Goal: Find specific page/section: Find specific page/section

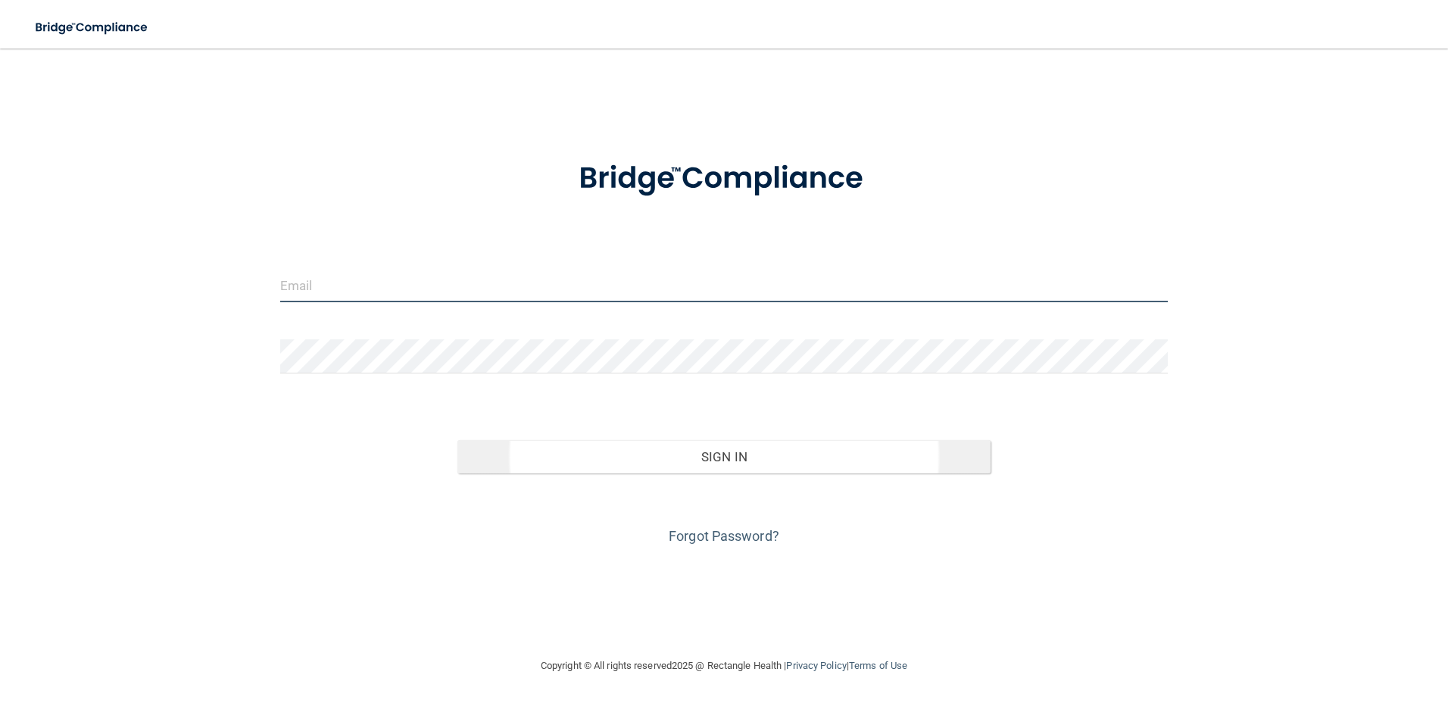
type input "[EMAIL_ADDRESS][DOMAIN_NAME]"
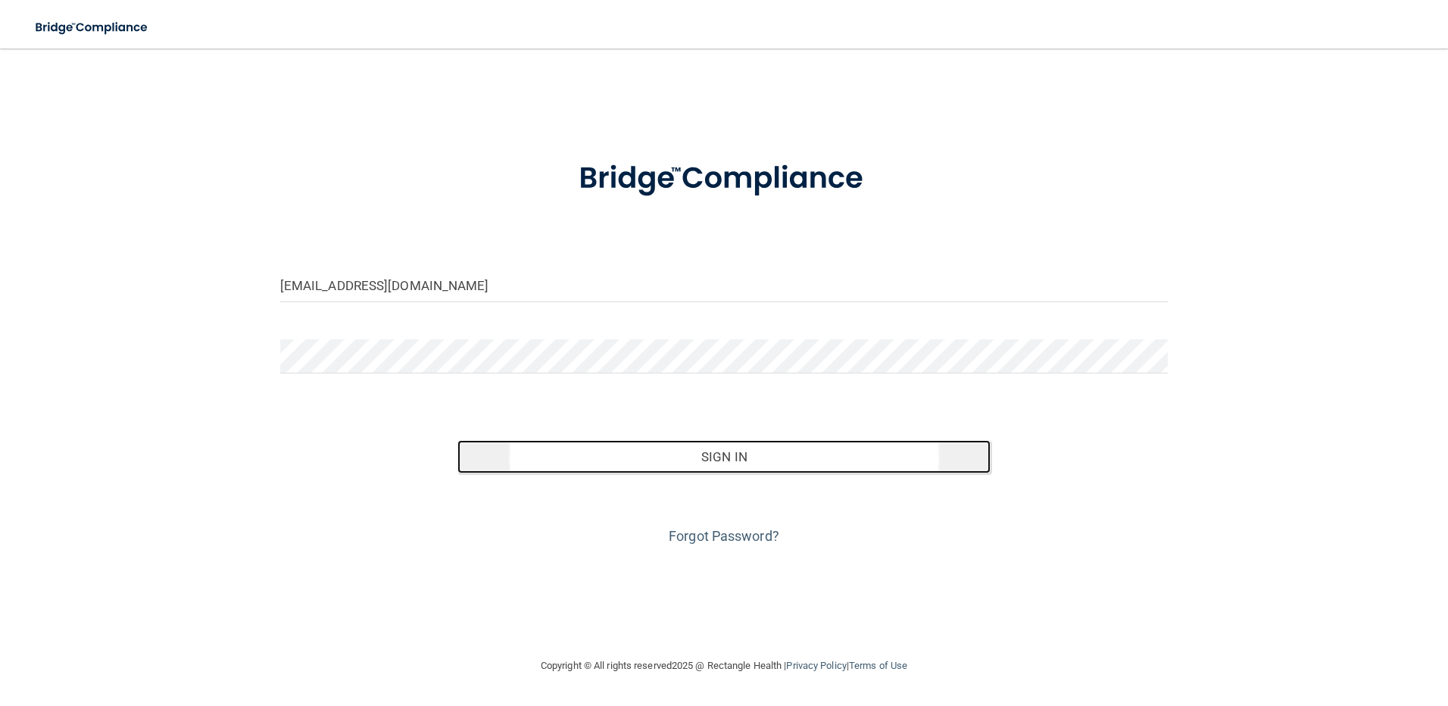
click at [656, 451] on button "Sign In" at bounding box center [724, 456] width 533 height 33
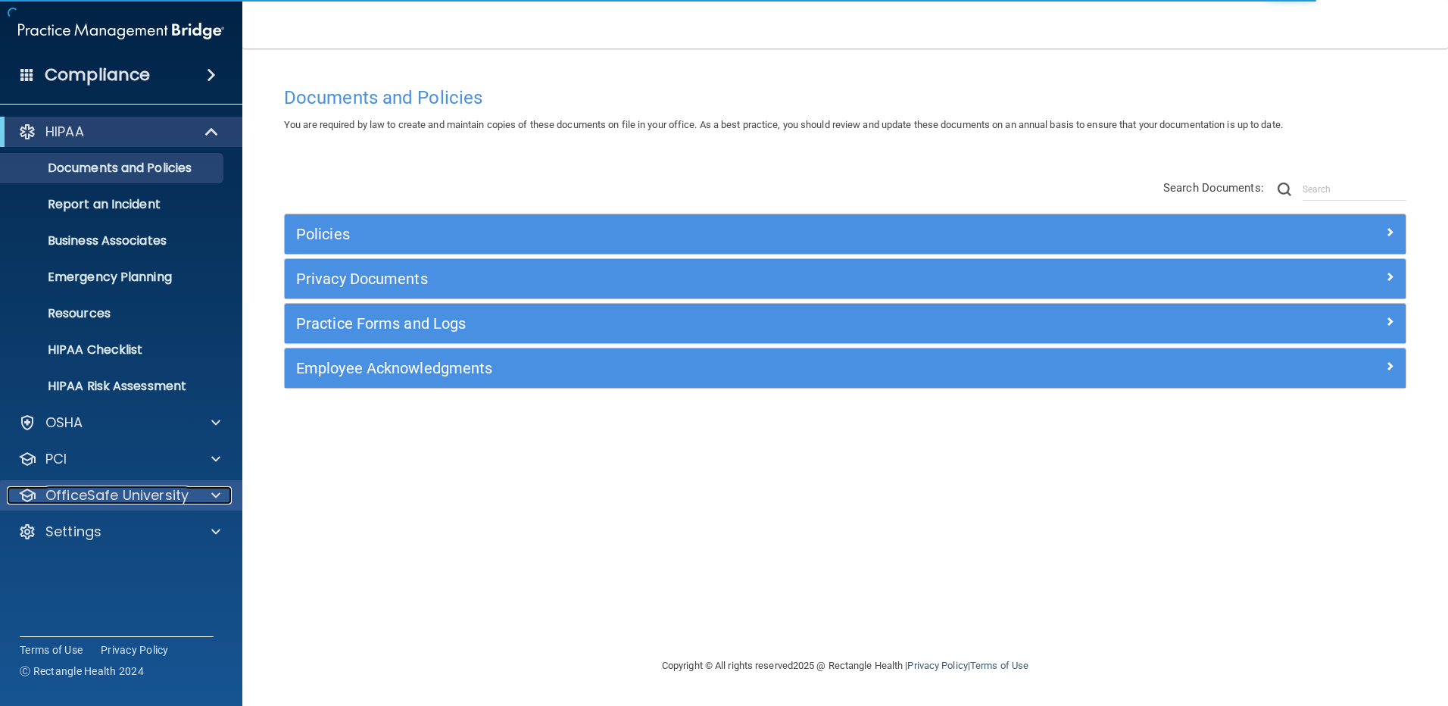
click at [96, 492] on p "OfficeSafe University" at bounding box center [116, 495] width 143 height 18
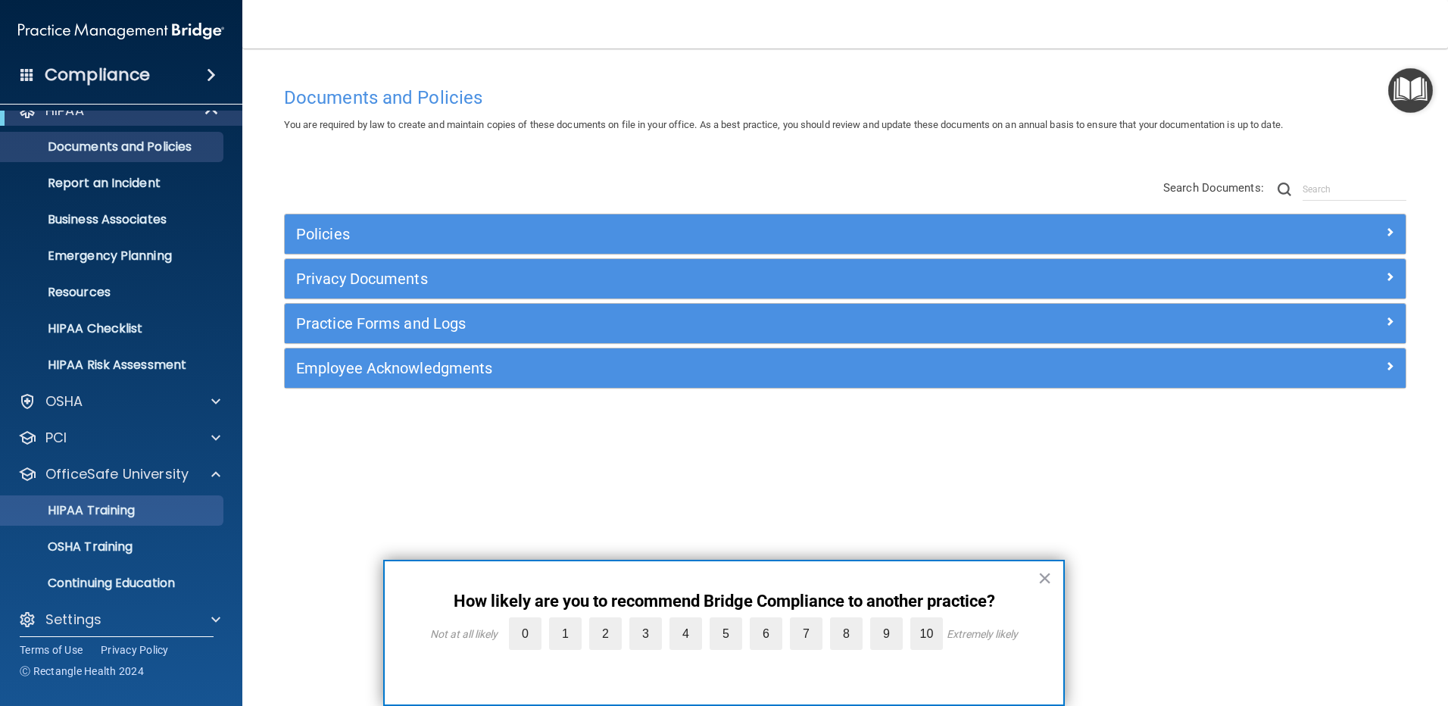
scroll to position [32, 0]
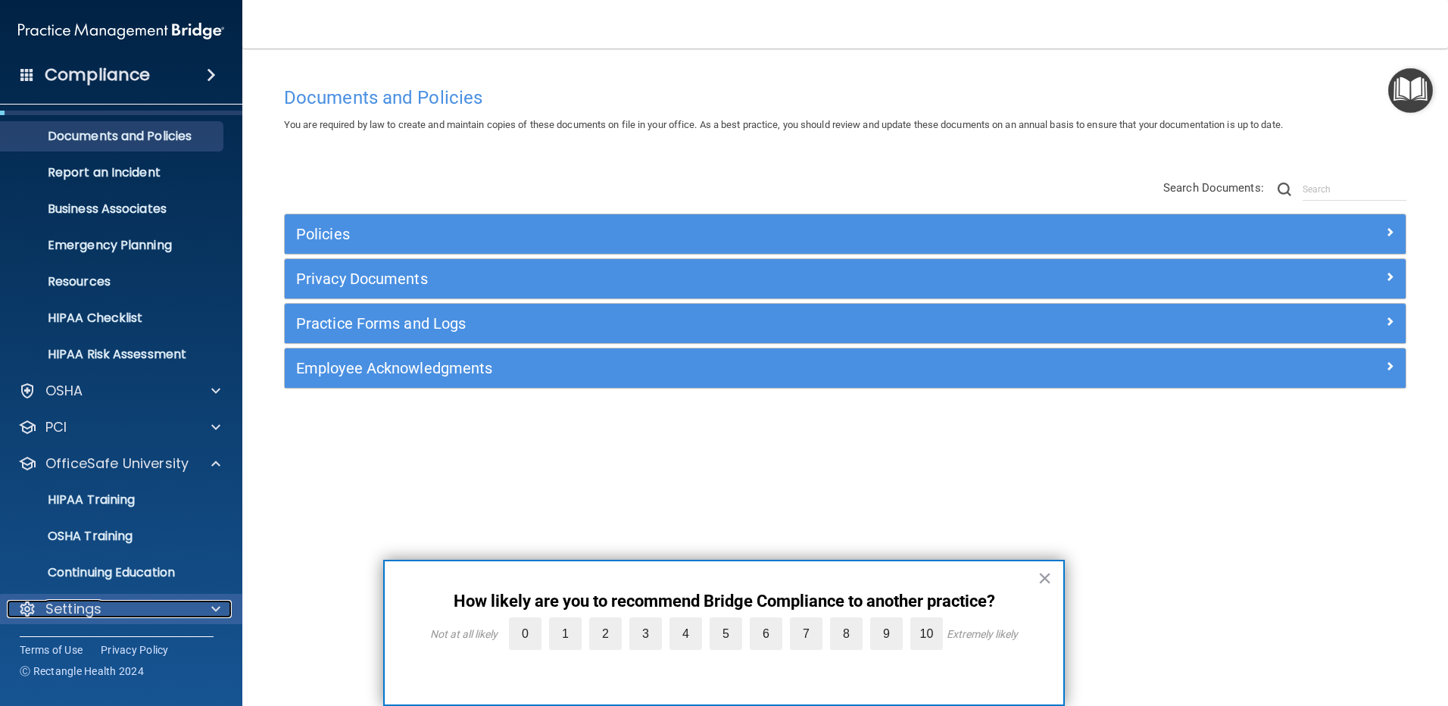
click at [70, 610] on p "Settings" at bounding box center [73, 609] width 56 height 18
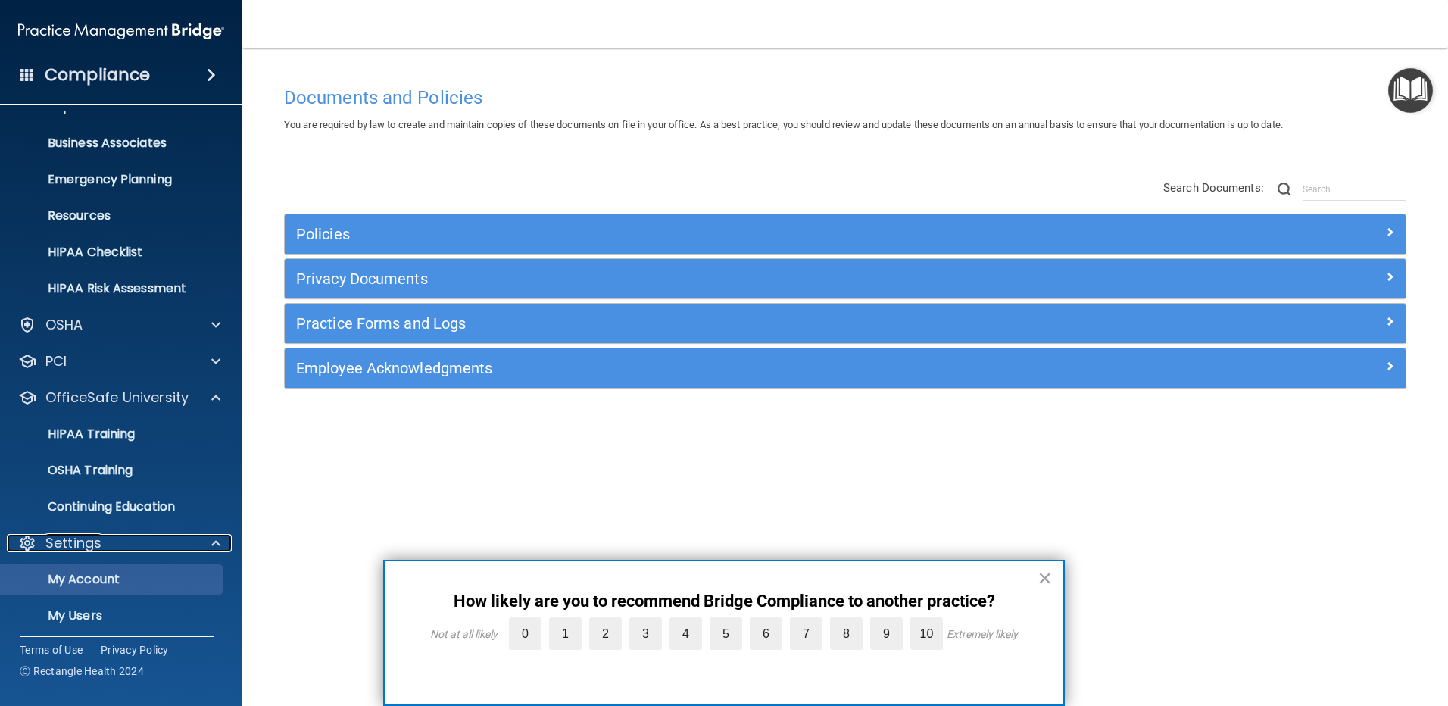
scroll to position [177, 0]
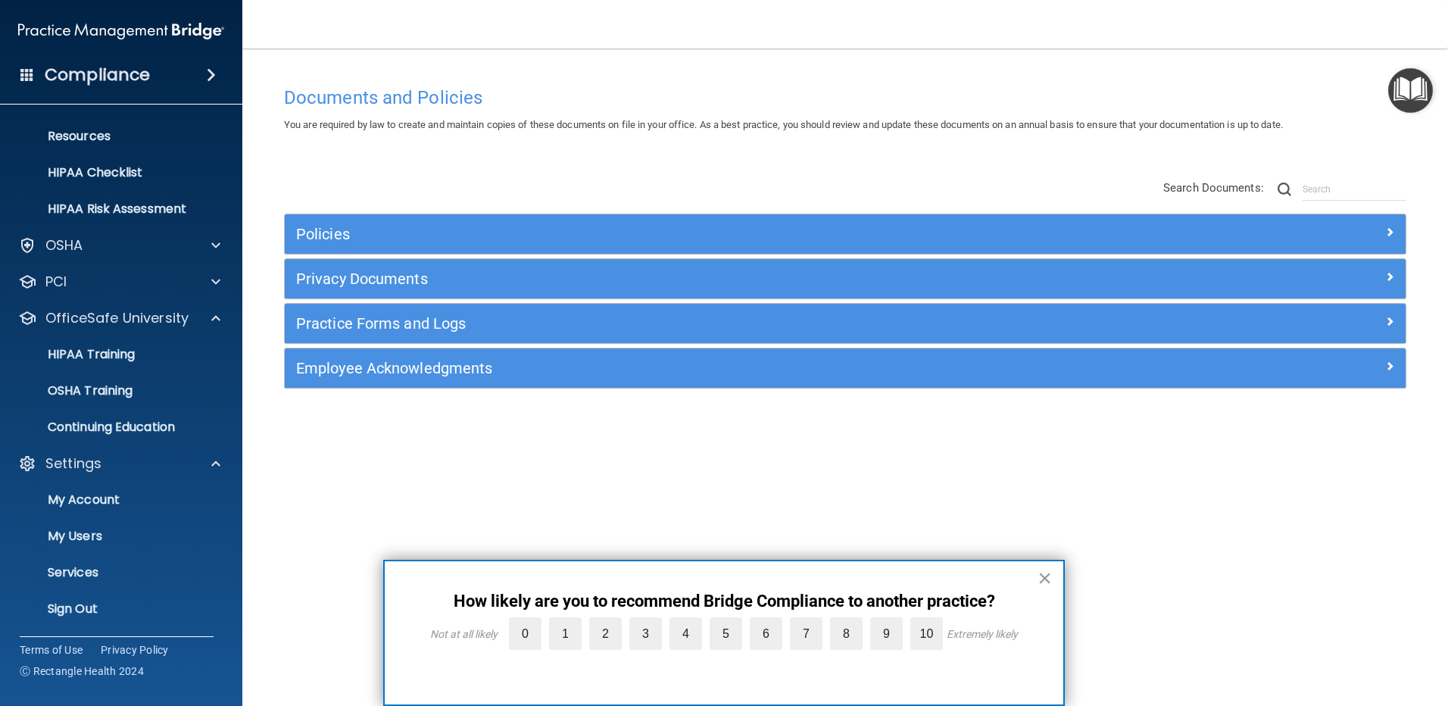
click at [1046, 579] on button "×" at bounding box center [1045, 578] width 14 height 24
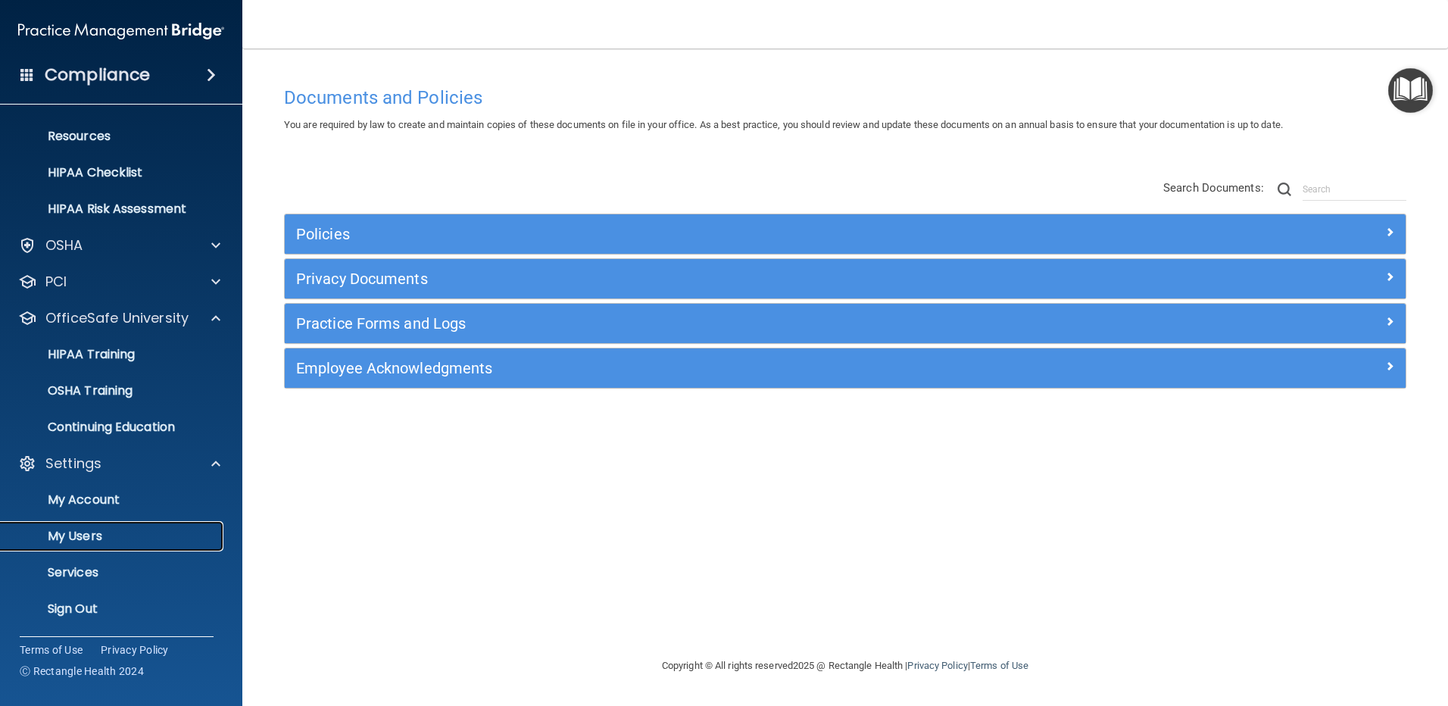
click at [93, 534] on p "My Users" at bounding box center [113, 536] width 207 height 15
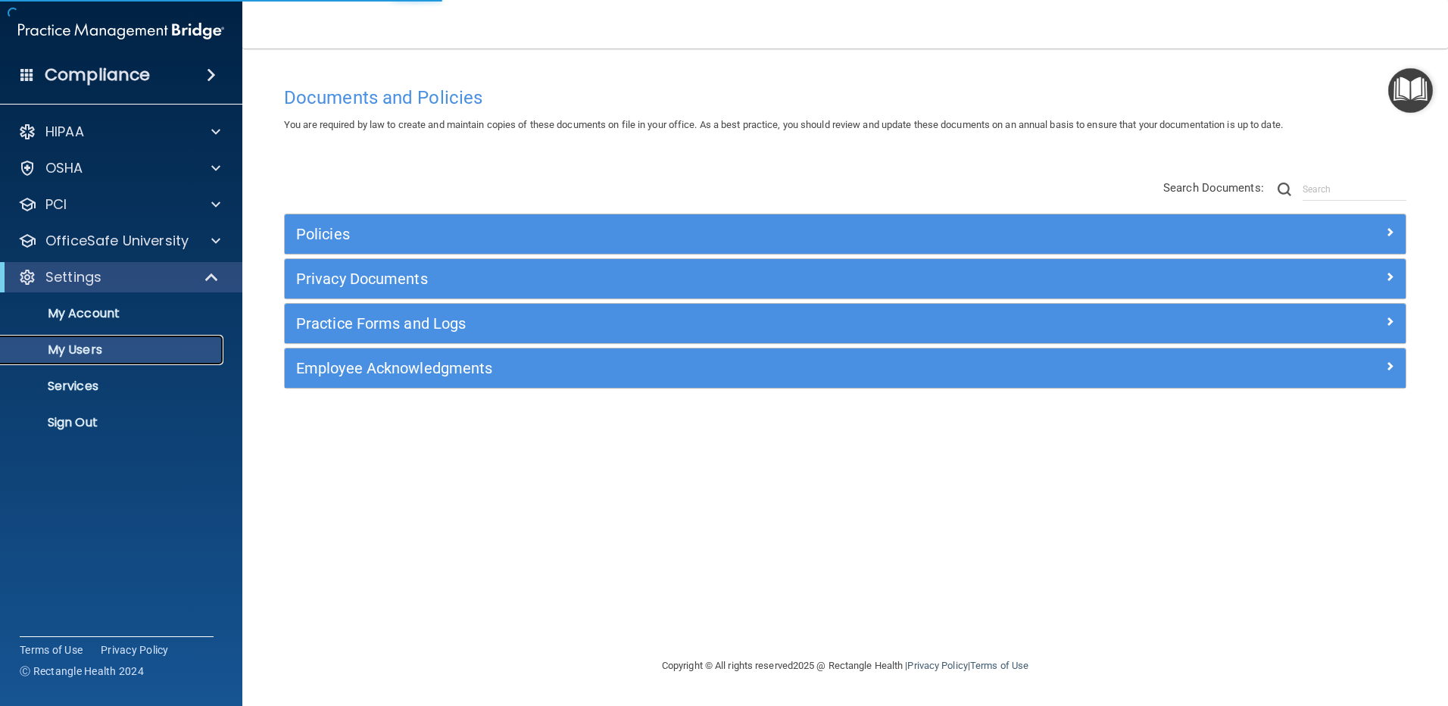
select select "20"
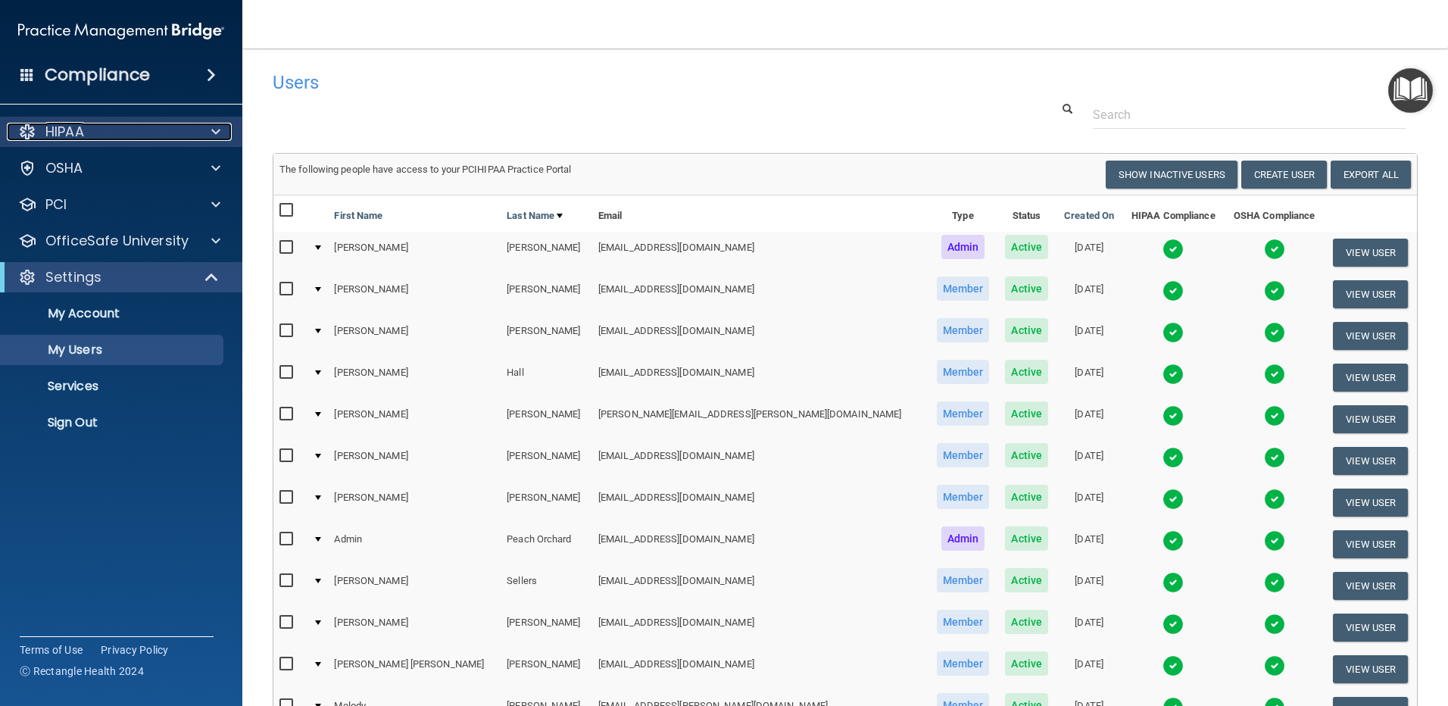
click at [90, 132] on div "HIPAA" at bounding box center [101, 132] width 188 height 18
